Goal: Check status: Check status

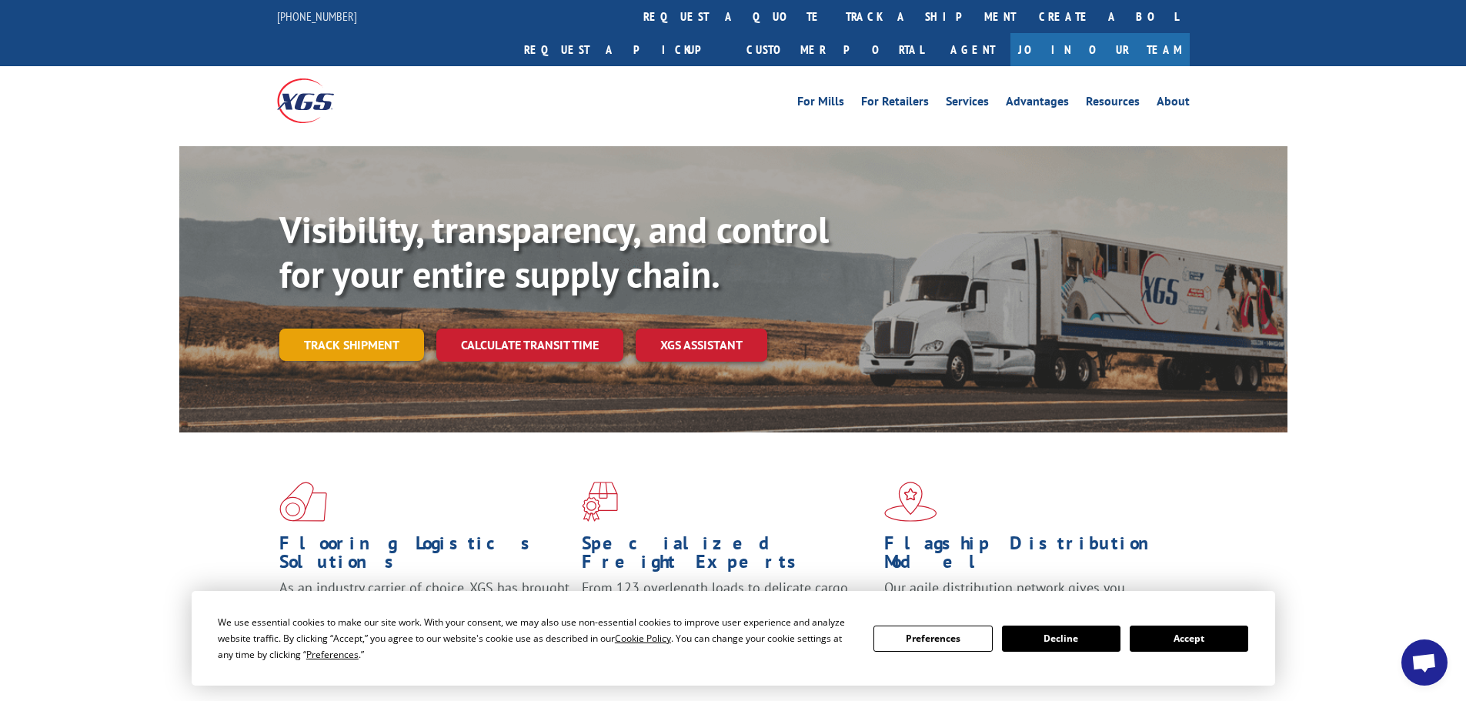
click at [380, 329] on link "Track shipment" at bounding box center [351, 345] width 145 height 32
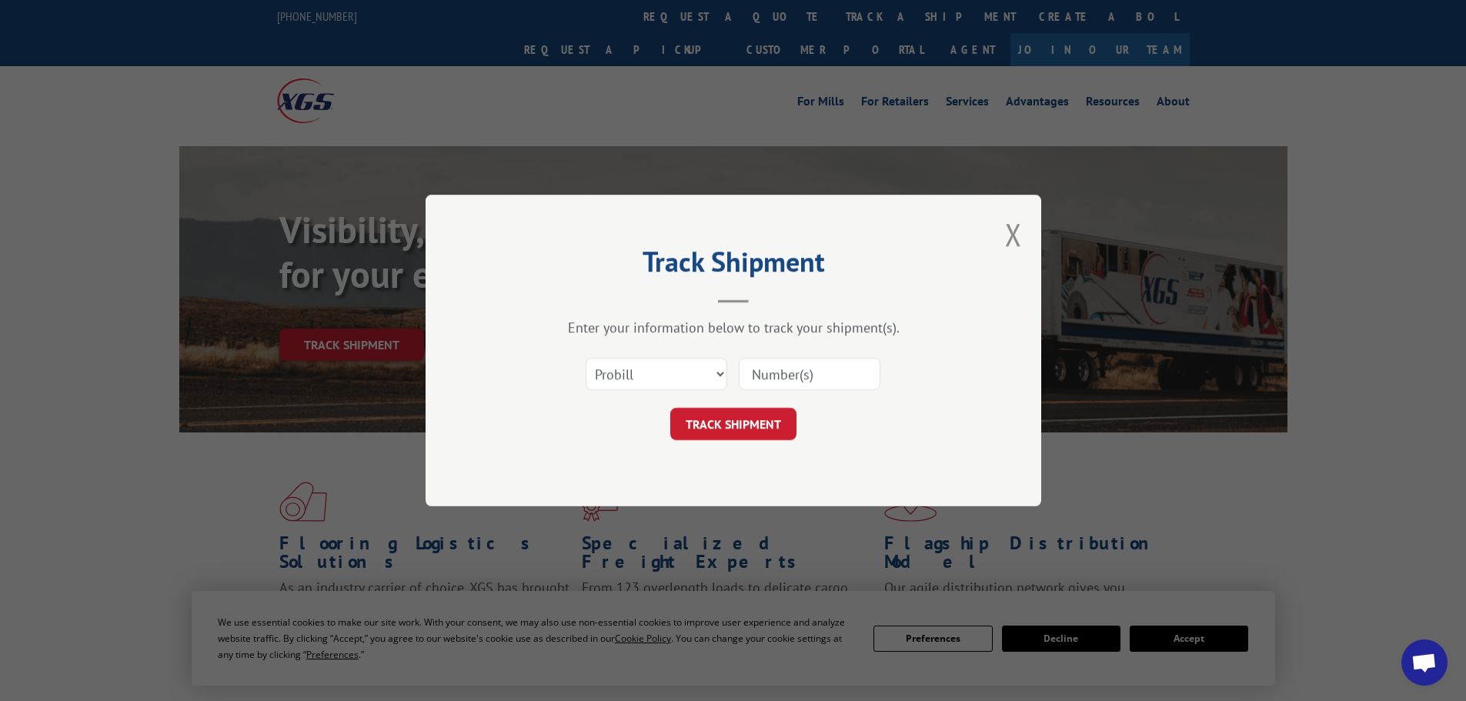
click at [757, 365] on input at bounding box center [810, 374] width 142 height 32
paste input "15534916"
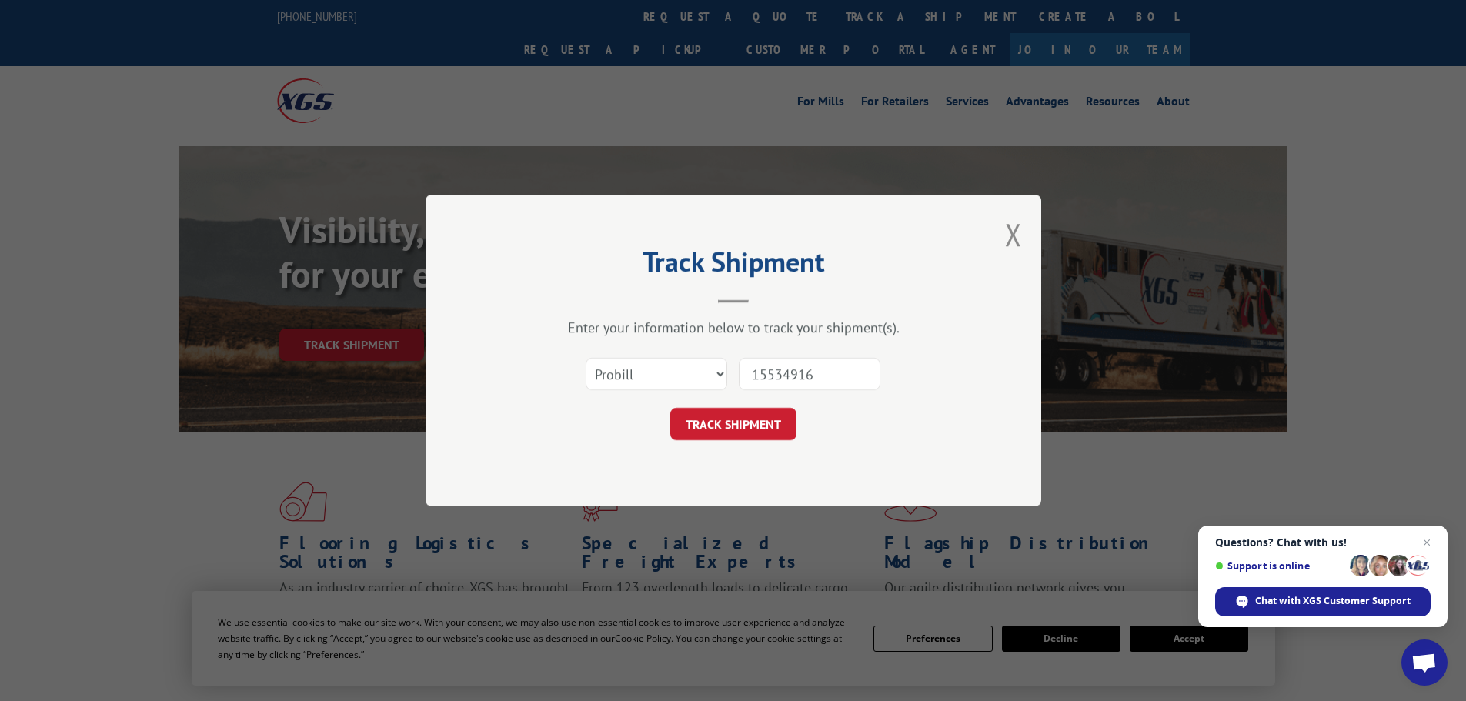
type input "15534916"
click at [689, 375] on select "Select category... Probill BOL PO" at bounding box center [656, 374] width 142 height 32
select select "po"
click at [585, 358] on select "Select category... Probill BOL PO" at bounding box center [656, 374] width 142 height 32
click at [743, 413] on button "TRACK SHIPMENT" at bounding box center [733, 424] width 126 height 32
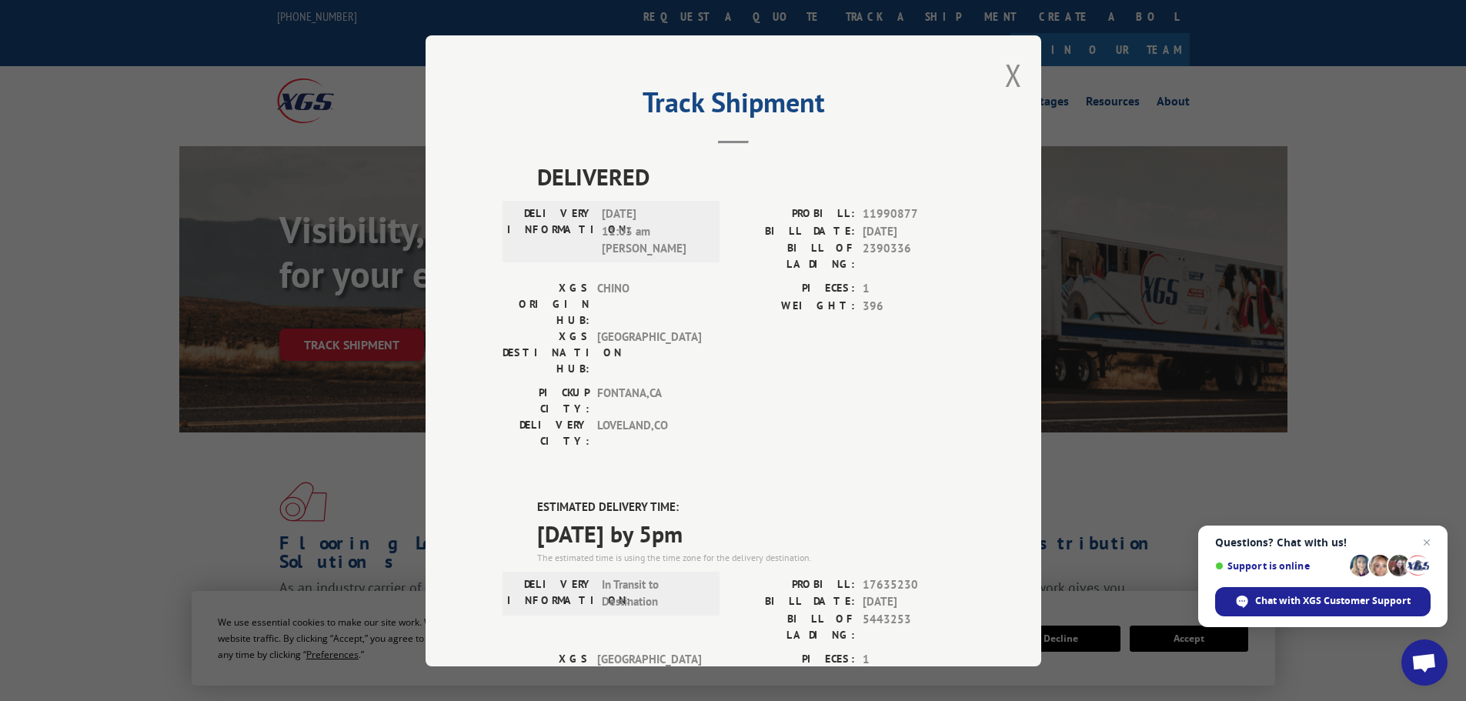
click at [993, 73] on div "Track Shipment DELIVERED DELIVERY INFORMATION: [DATE] 11:03 am [PERSON_NAME]: 1…" at bounding box center [732, 350] width 615 height 631
click at [1001, 76] on div "Track Shipment DELIVERED DELIVERY INFORMATION: [DATE] 11:03 am [PERSON_NAME]: 1…" at bounding box center [732, 350] width 615 height 631
click at [1005, 80] on button "Close modal" at bounding box center [1013, 75] width 17 height 41
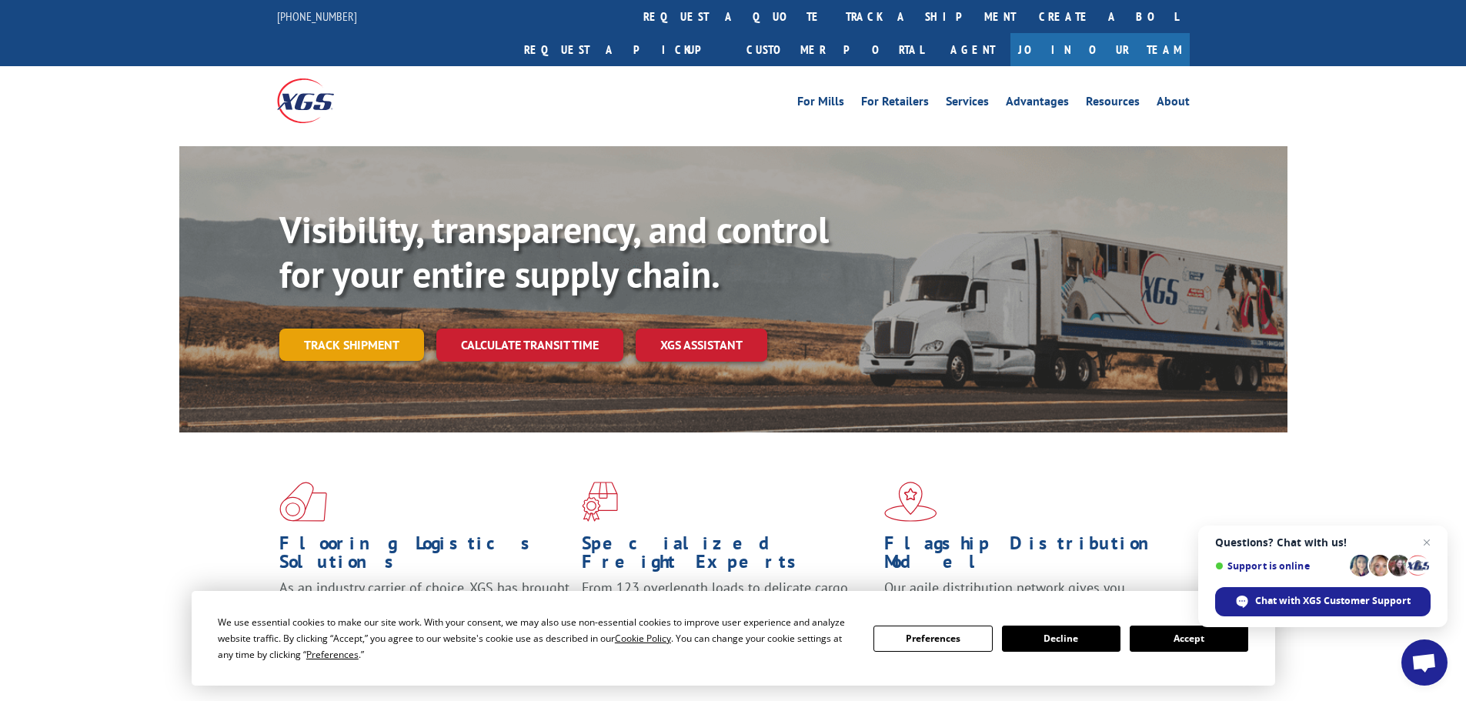
click at [362, 329] on link "Track shipment" at bounding box center [351, 345] width 145 height 32
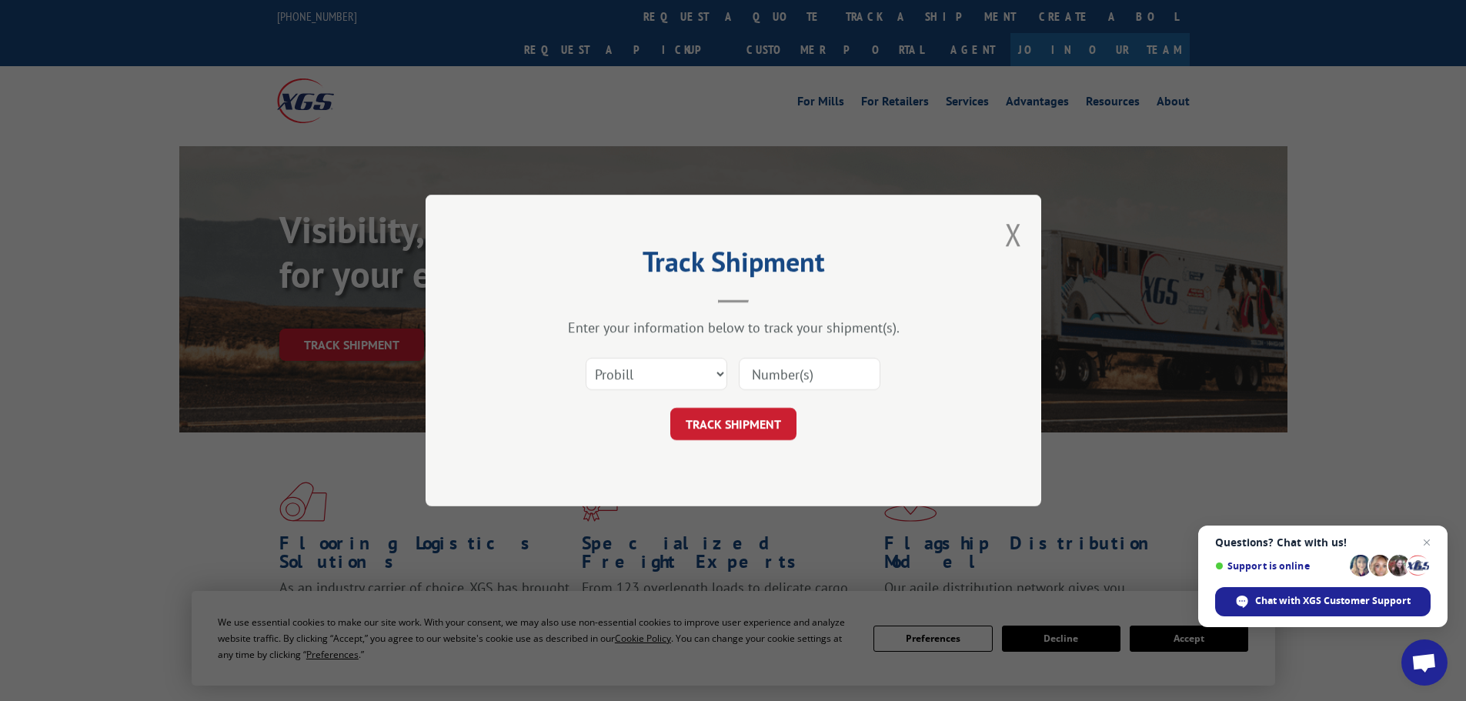
click at [753, 365] on input at bounding box center [810, 374] width 142 height 32
paste input "89327"
type input "89327"
click at [779, 414] on button "TRACK SHIPMENT" at bounding box center [733, 424] width 126 height 32
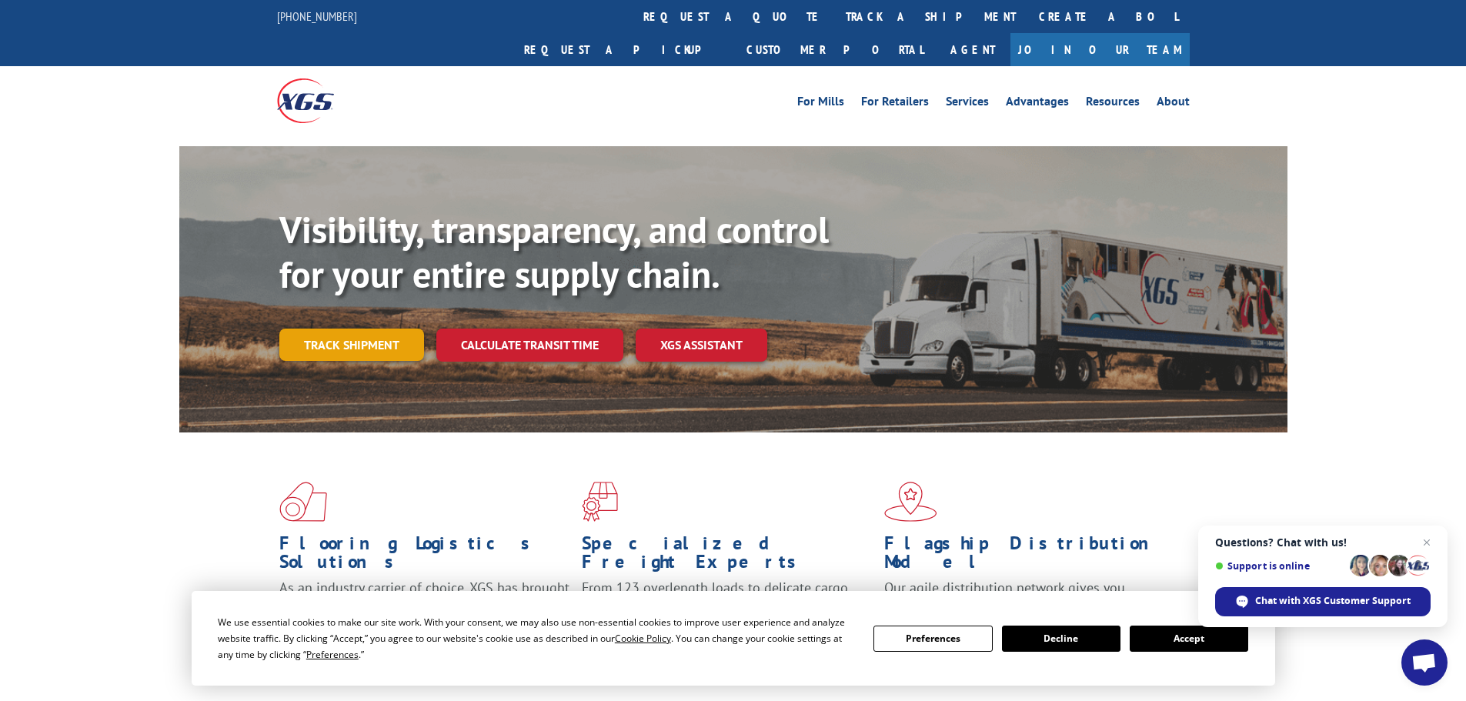
click at [378, 329] on link "Track shipment" at bounding box center [351, 345] width 145 height 32
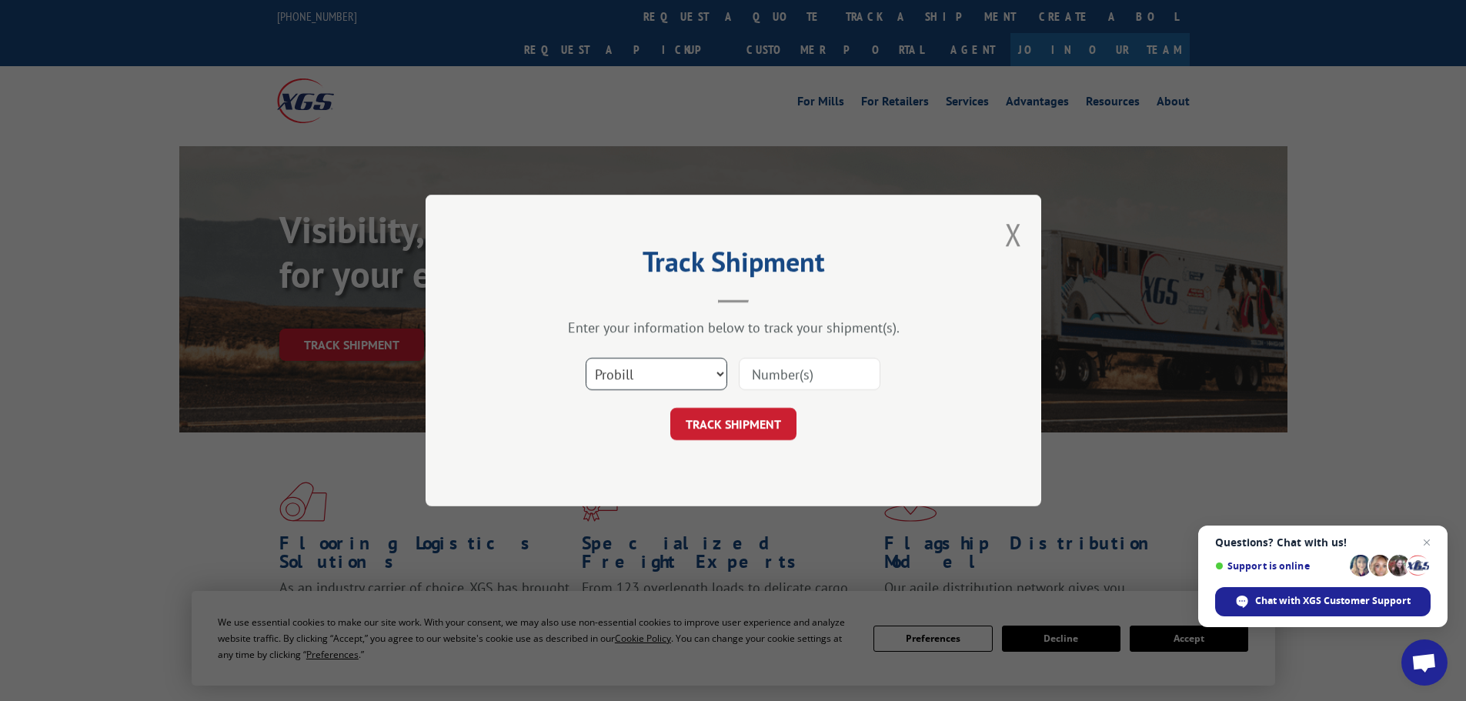
click at [703, 385] on select "Select category... Probill BOL PO" at bounding box center [656, 374] width 142 height 32
select select "bol"
click at [585, 358] on select "Select category... Probill BOL PO" at bounding box center [656, 374] width 142 height 32
click at [819, 370] on input at bounding box center [810, 374] width 142 height 32
paste input "5443253"
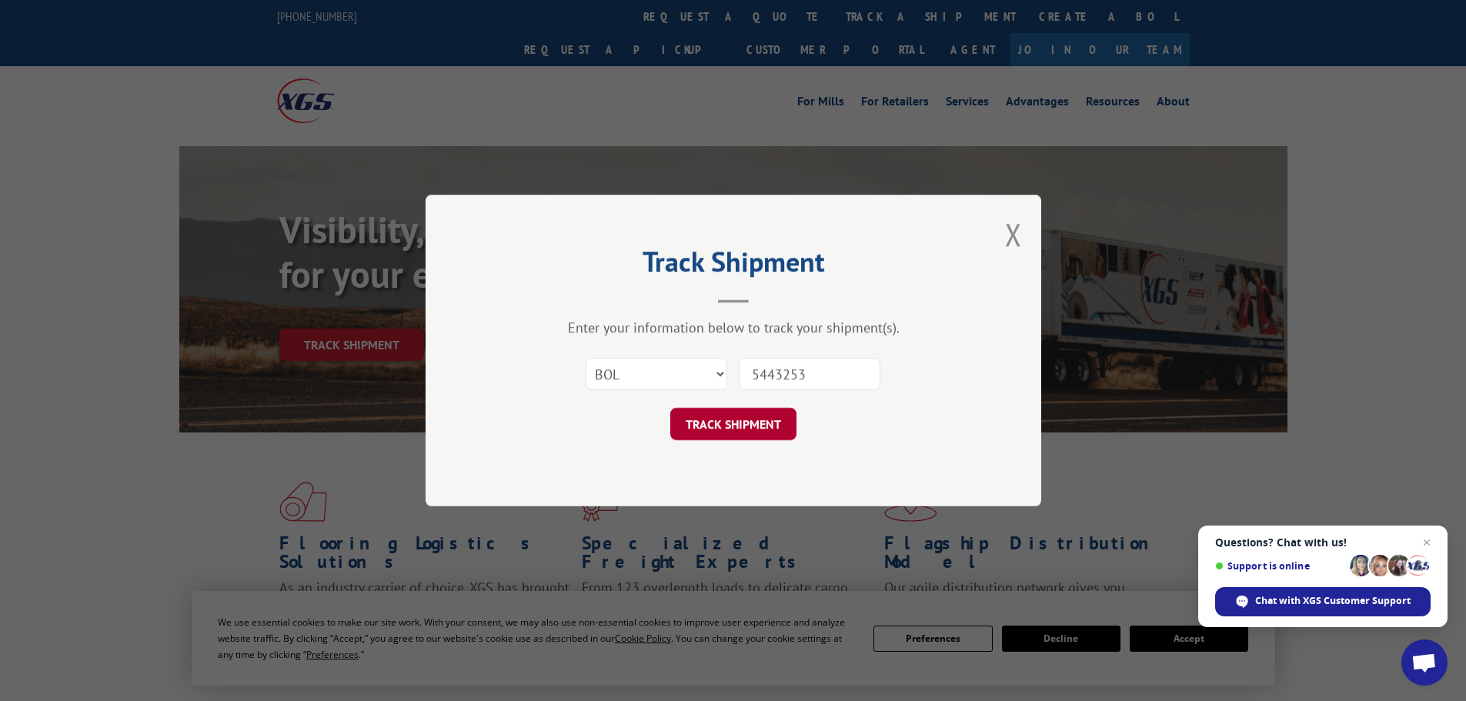
type input "5443253"
click at [735, 418] on button "TRACK SHIPMENT" at bounding box center [733, 424] width 126 height 32
